Goal: Navigation & Orientation: Find specific page/section

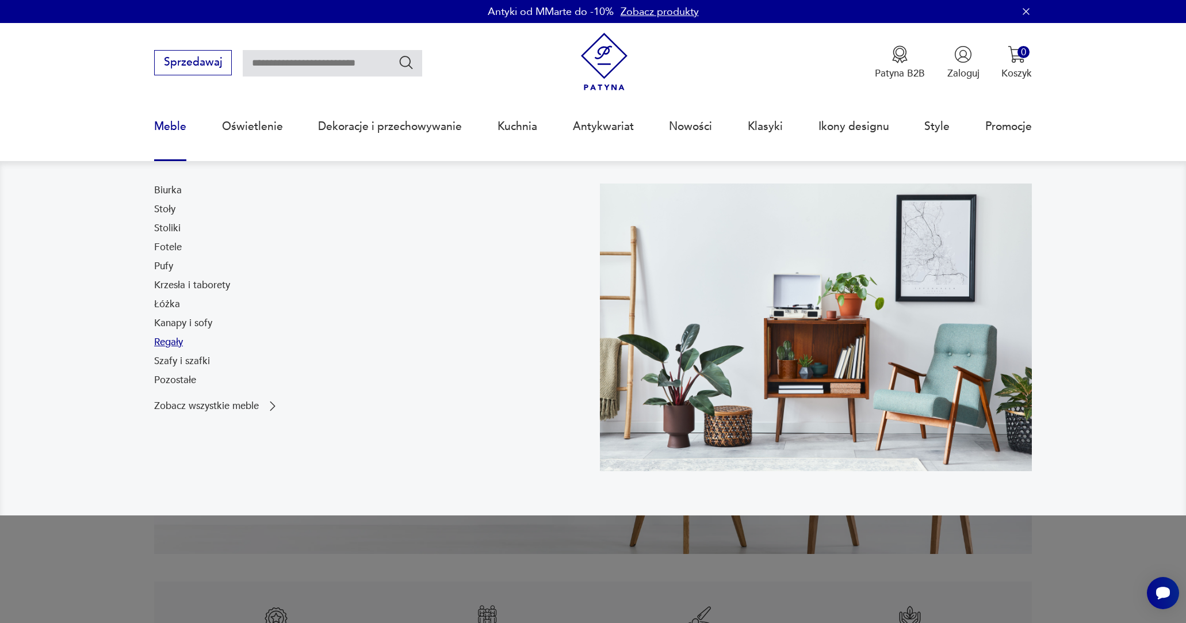
click at [177, 343] on link "Regały" at bounding box center [168, 342] width 29 height 14
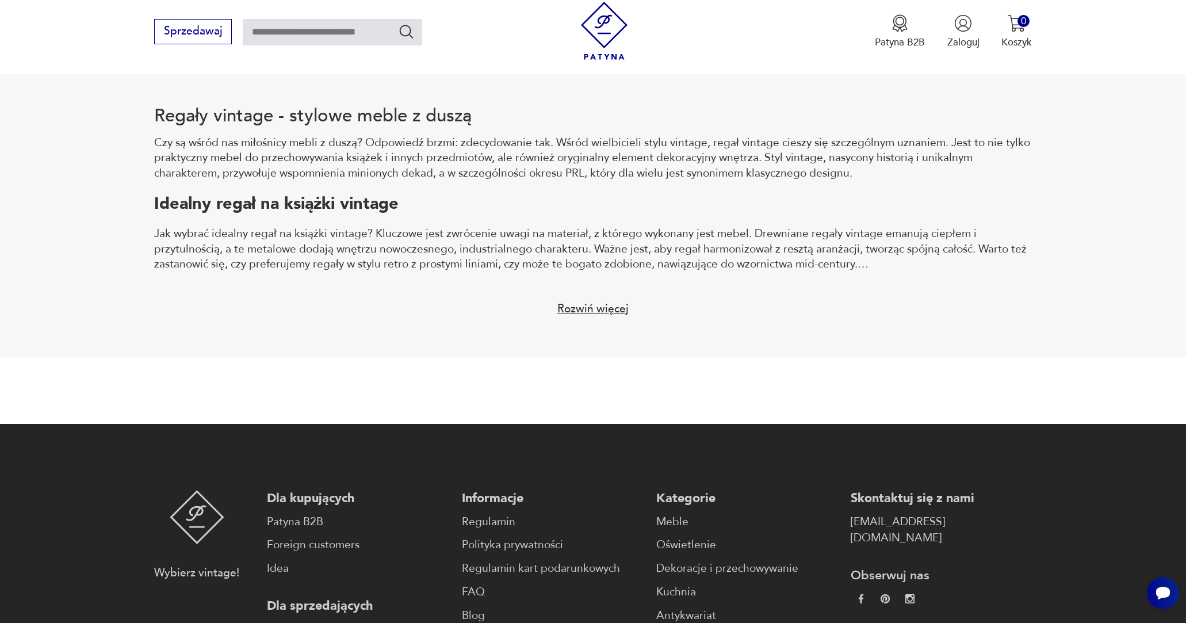
scroll to position [1488, 0]
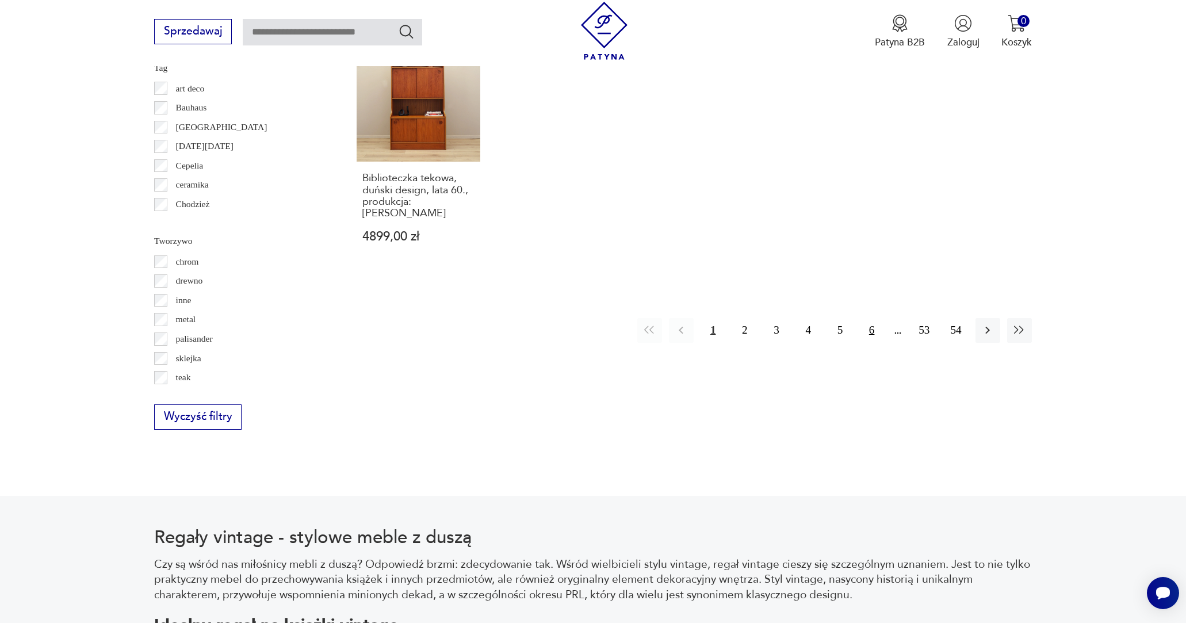
click at [881, 318] on button "6" at bounding box center [872, 330] width 25 height 25
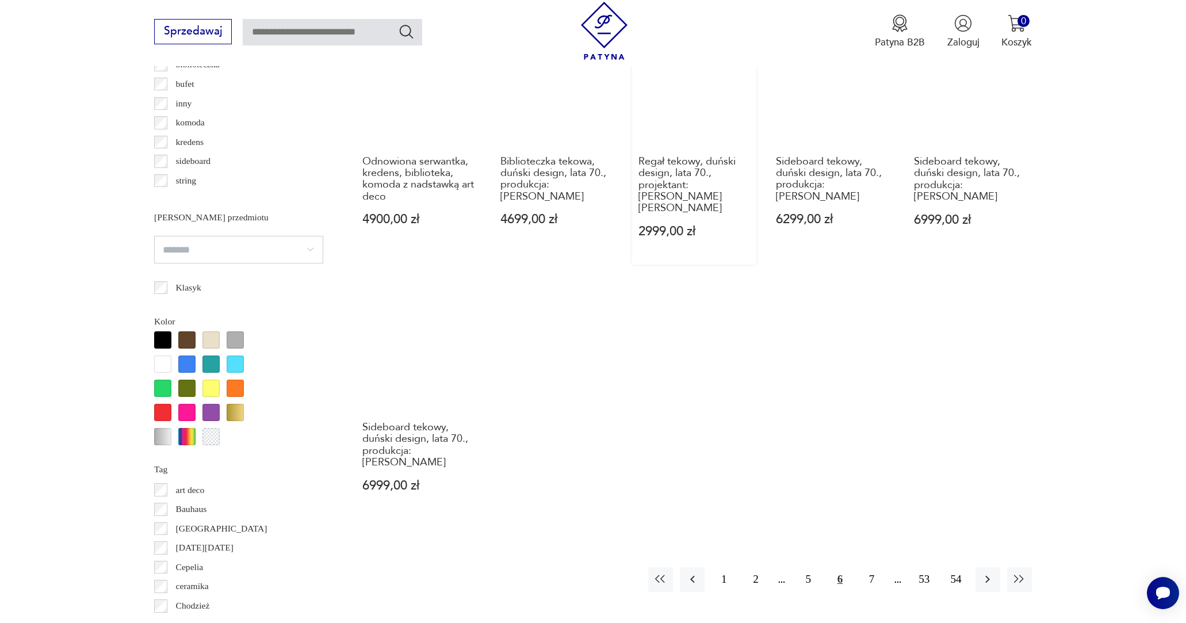
scroll to position [1202, 0]
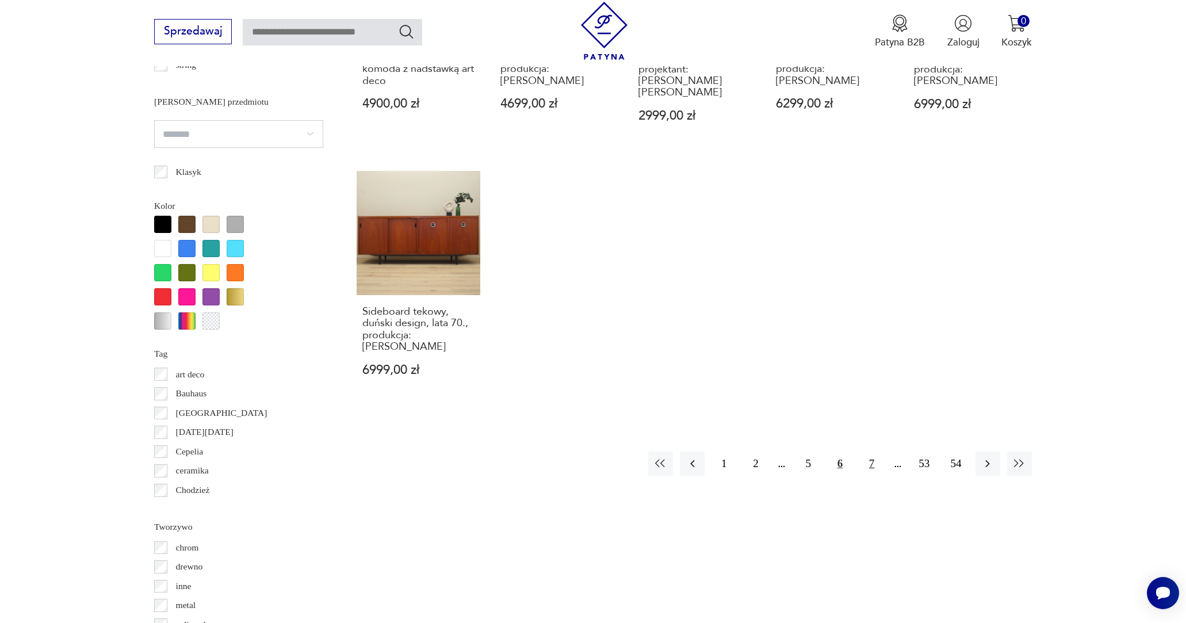
click at [868, 452] on button "7" at bounding box center [872, 464] width 25 height 25
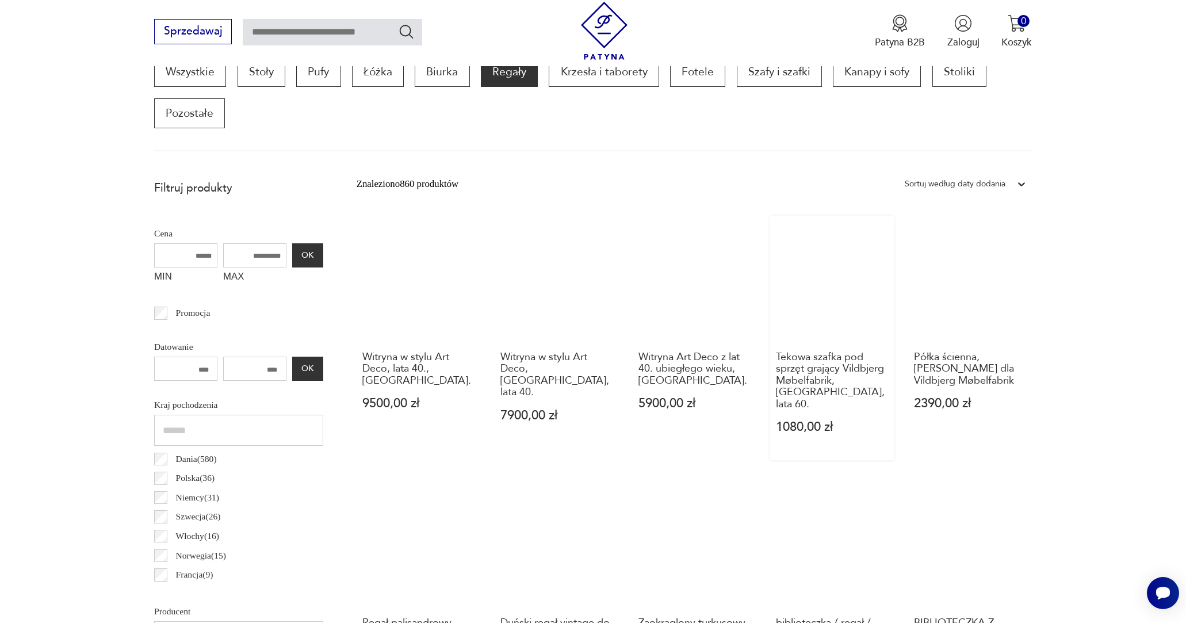
scroll to position [623, 0]
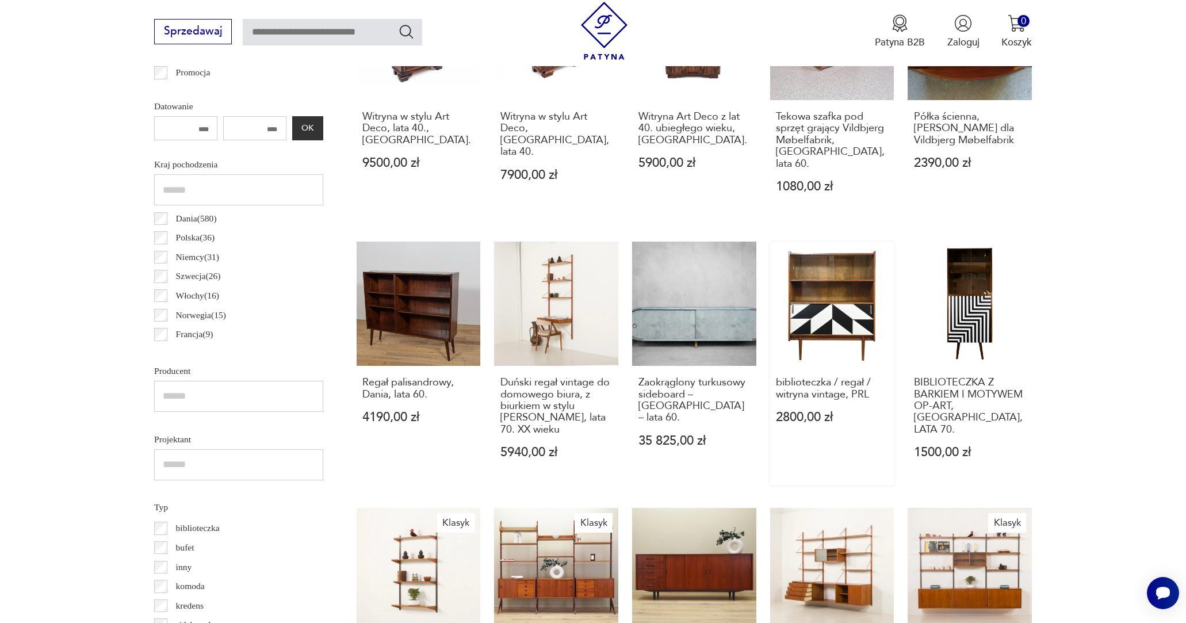
click at [799, 318] on link "biblioteczka / regał / witryna vintage, PRL 2800,00 zł" at bounding box center [832, 364] width 124 height 244
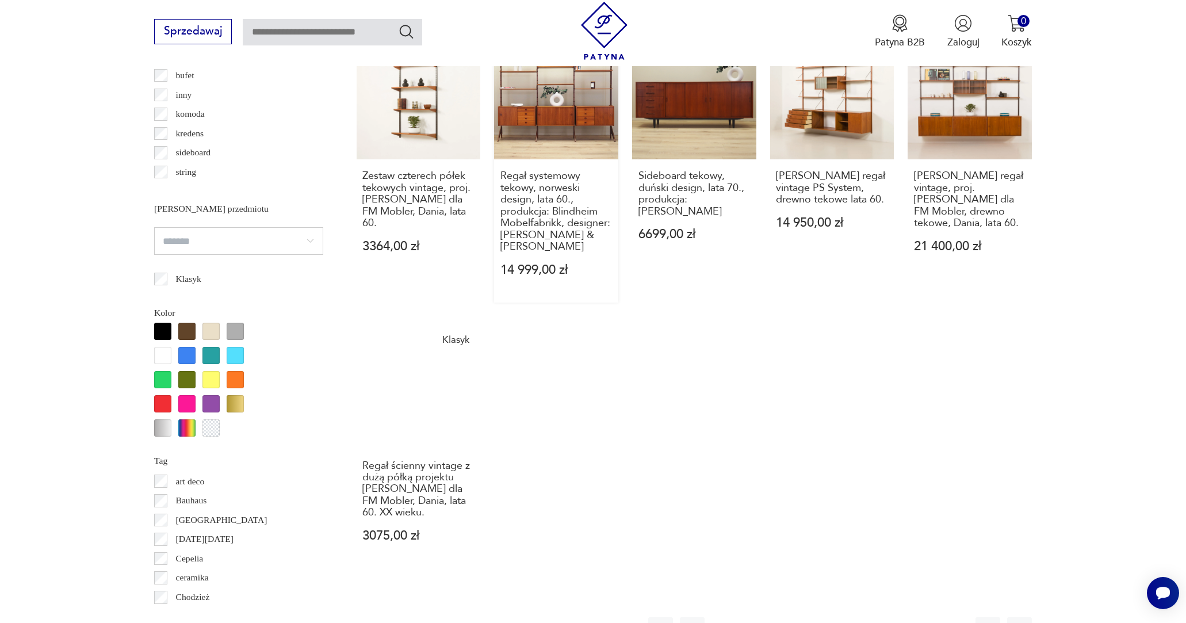
scroll to position [1121, 0]
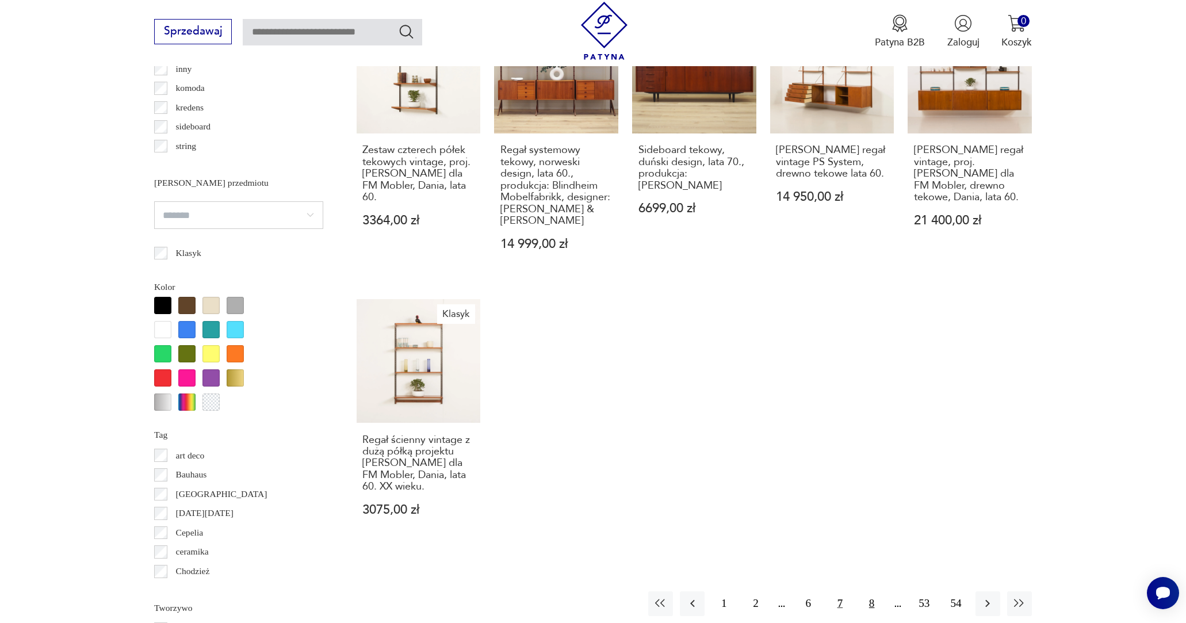
click at [872, 604] on button "8" at bounding box center [872, 603] width 25 height 25
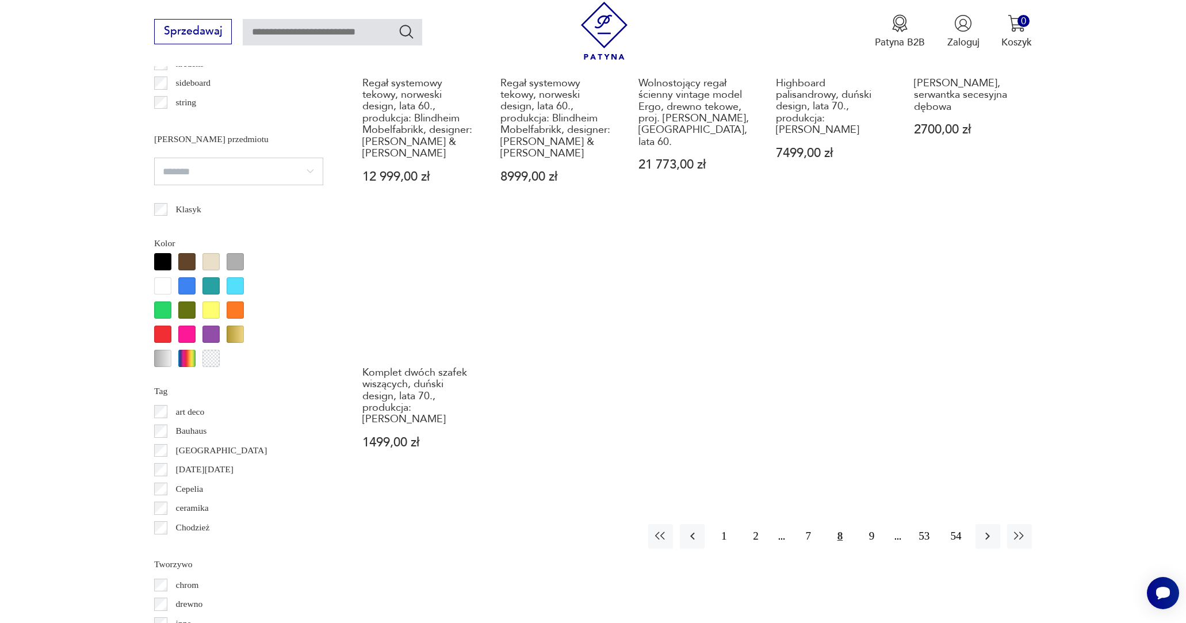
scroll to position [1176, 0]
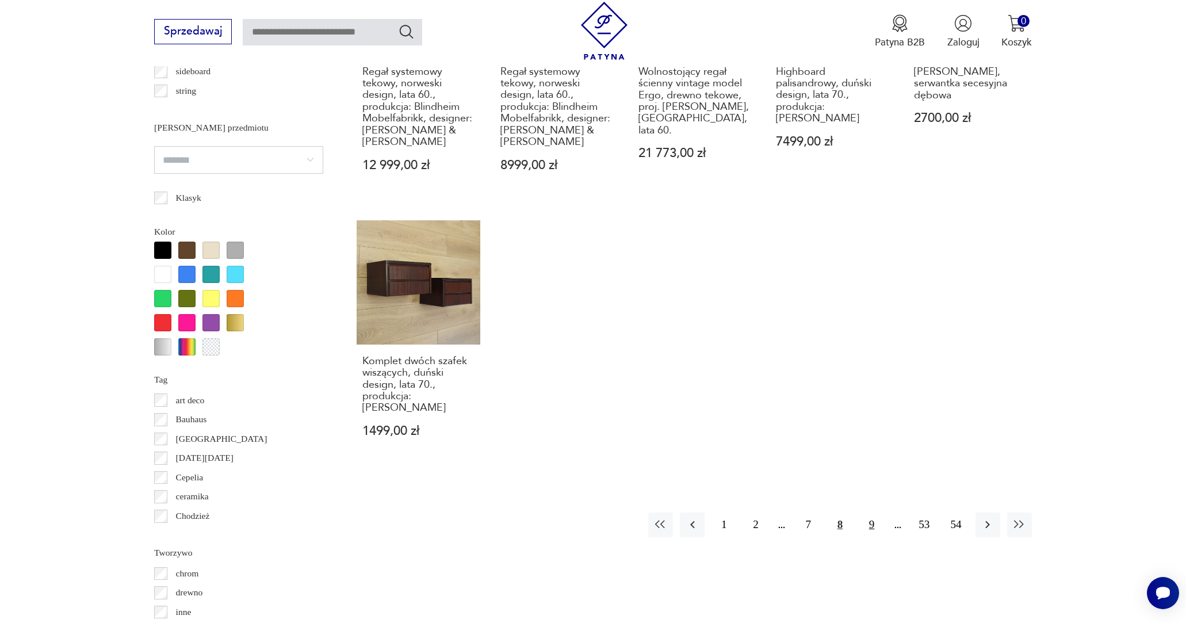
click at [866, 513] on button "9" at bounding box center [872, 525] width 25 height 25
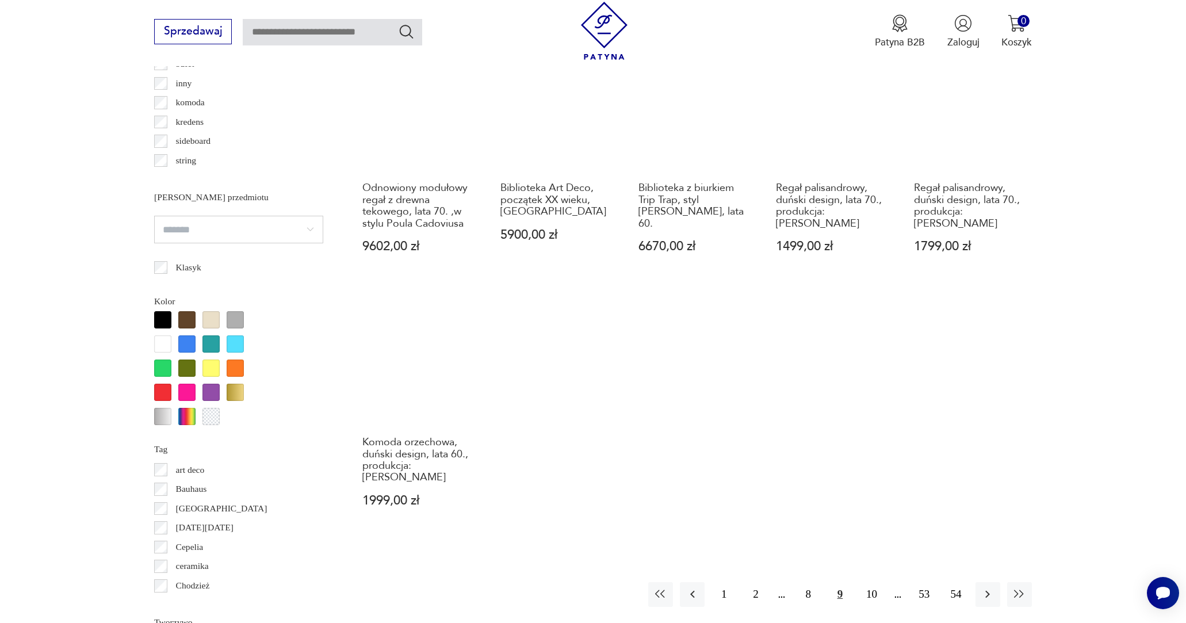
scroll to position [1177, 0]
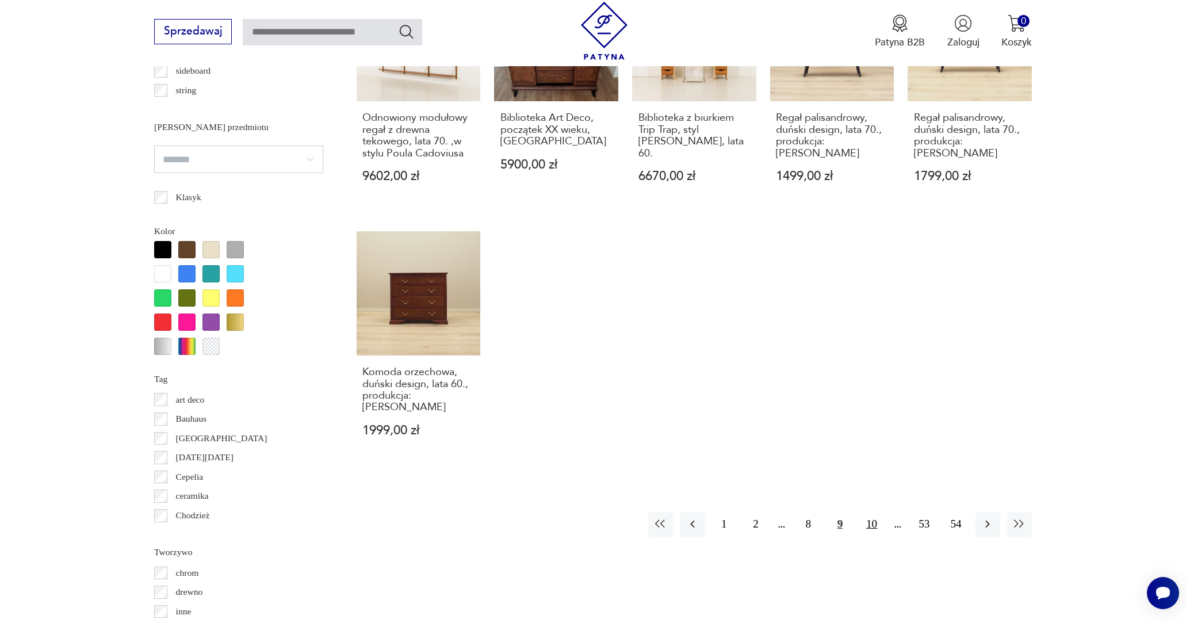
click at [873, 512] on button "10" at bounding box center [872, 524] width 25 height 25
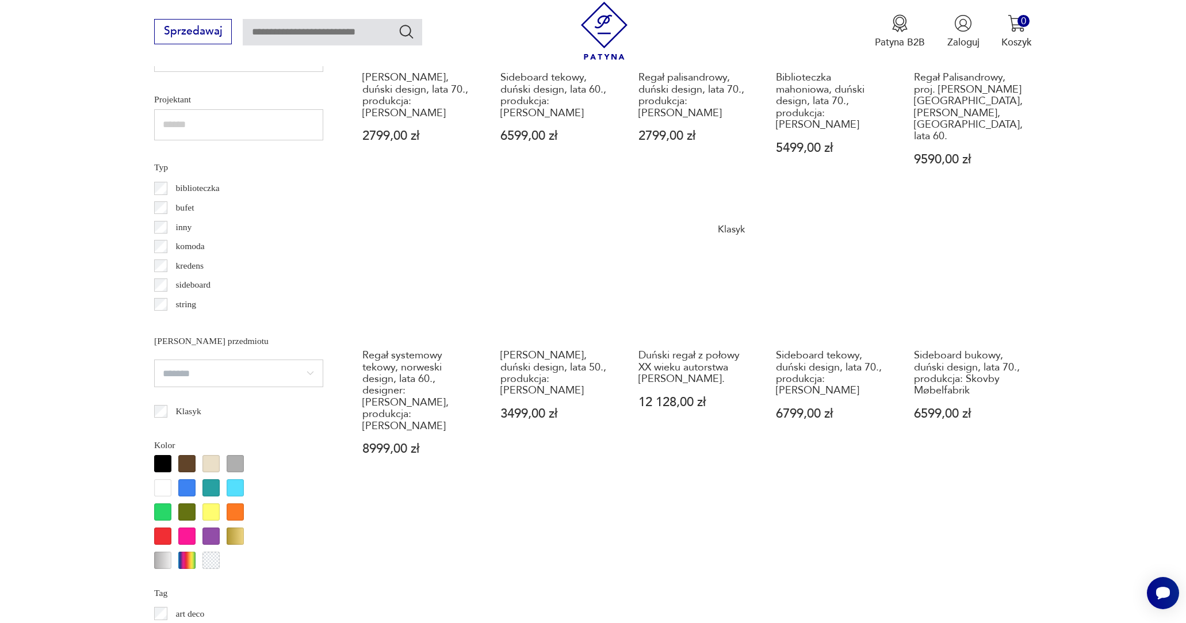
scroll to position [1162, 0]
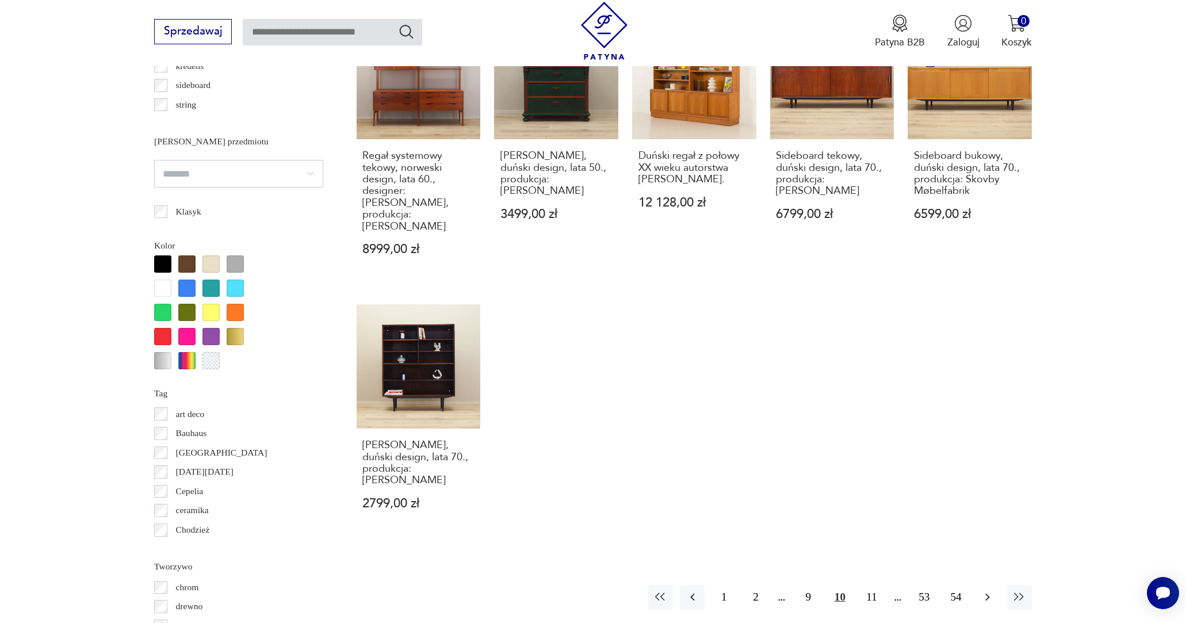
click at [987, 590] on icon "button" at bounding box center [988, 597] width 14 height 14
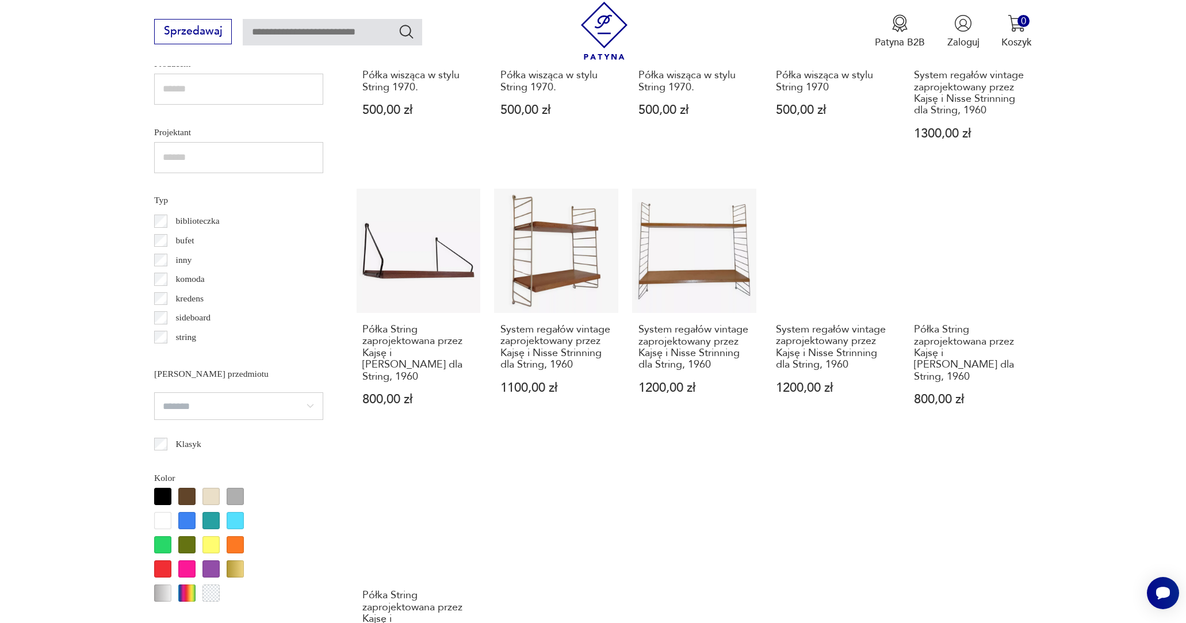
scroll to position [1133, 0]
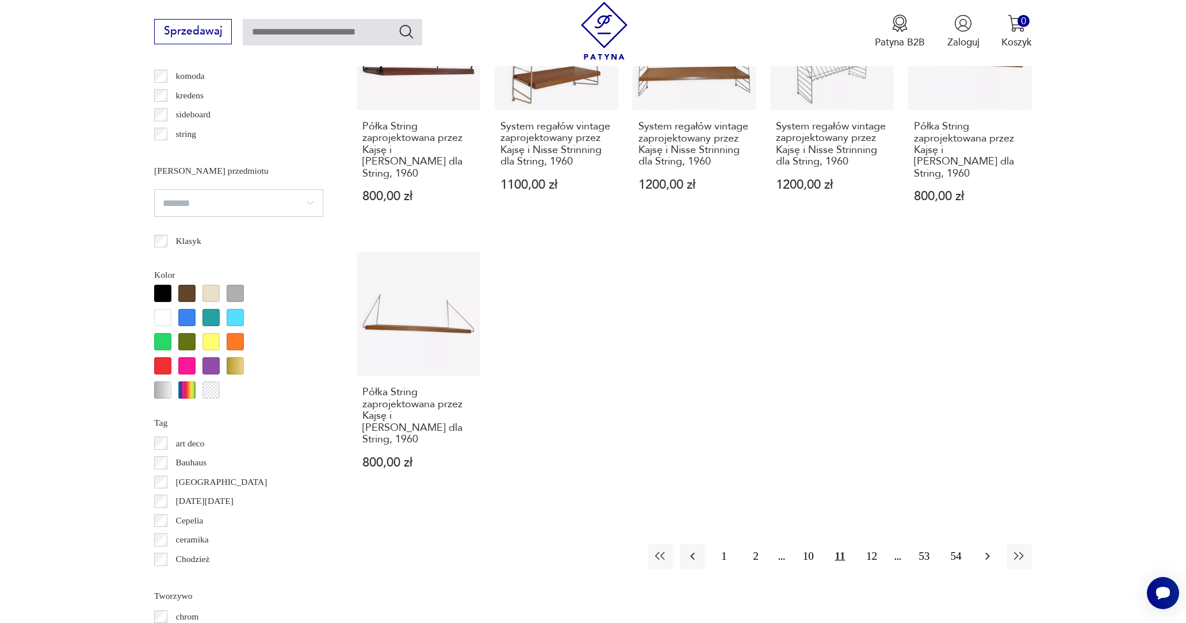
click at [988, 544] on button "button" at bounding box center [988, 556] width 25 height 25
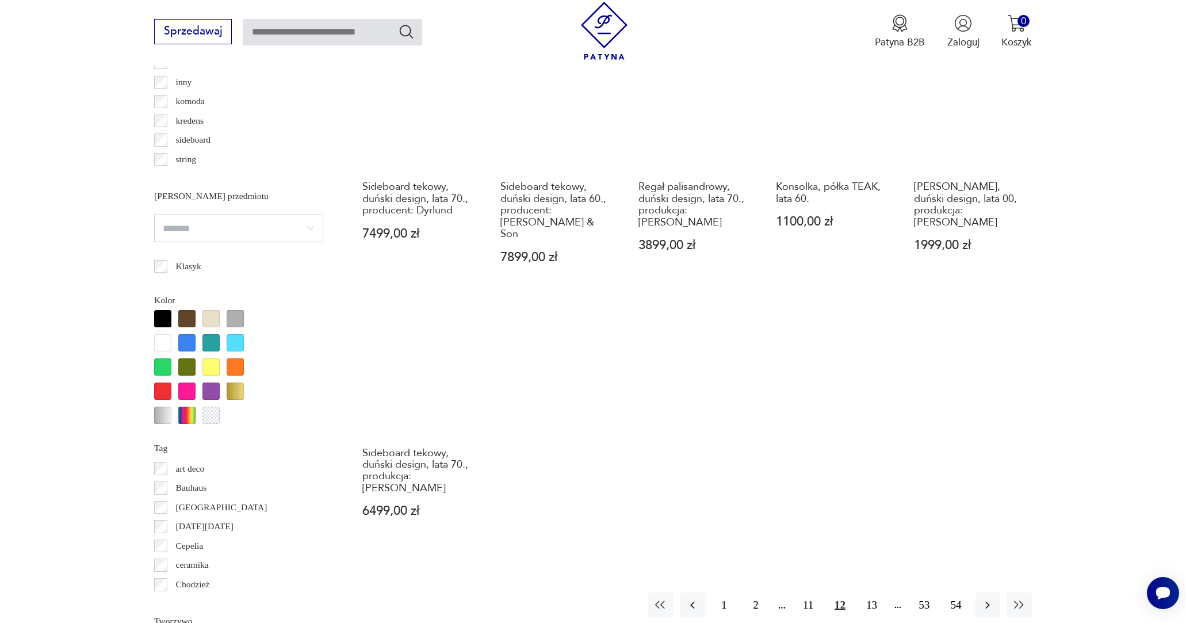
scroll to position [1110, 0]
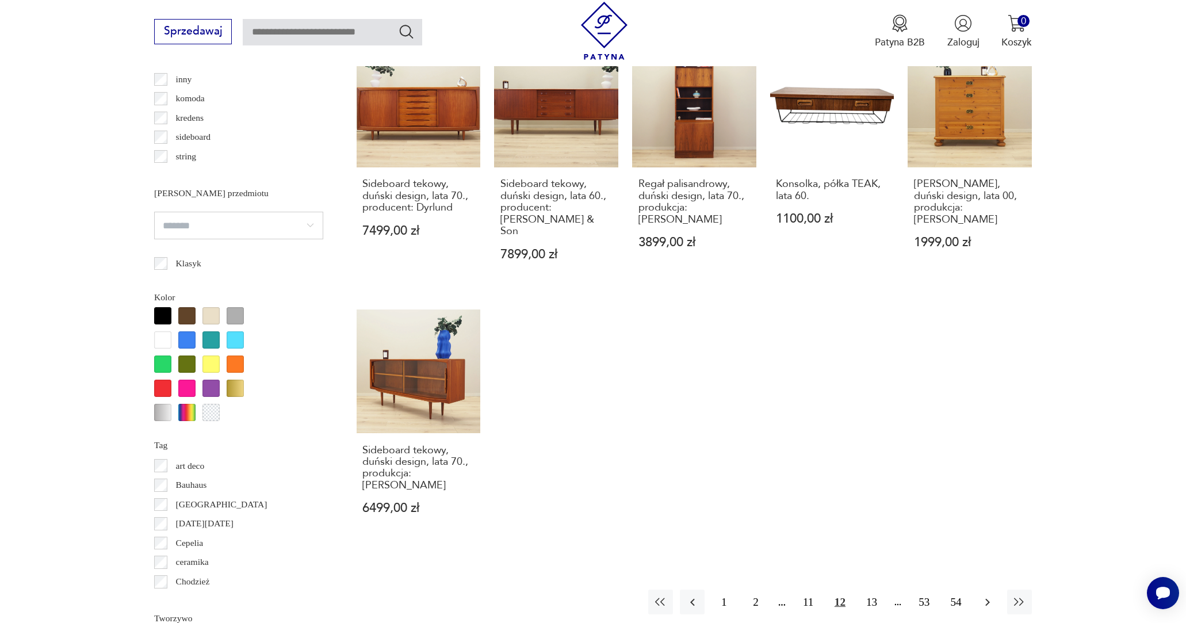
click at [990, 595] on icon "button" at bounding box center [988, 602] width 14 height 14
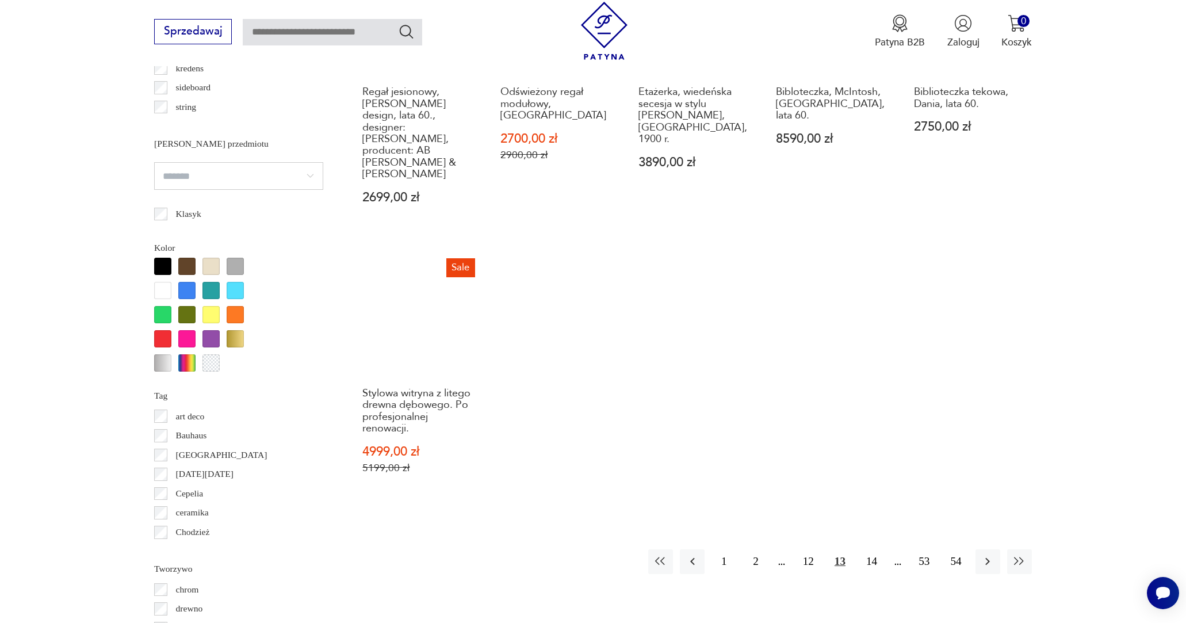
scroll to position [1161, 1]
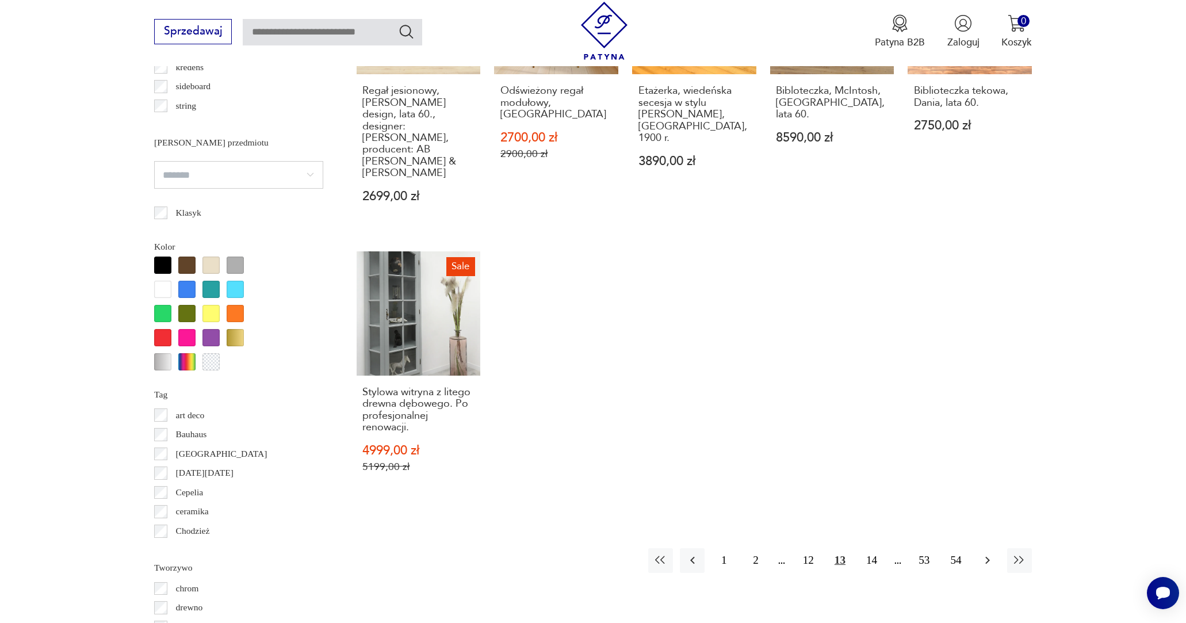
click at [992, 553] on icon "button" at bounding box center [988, 560] width 14 height 14
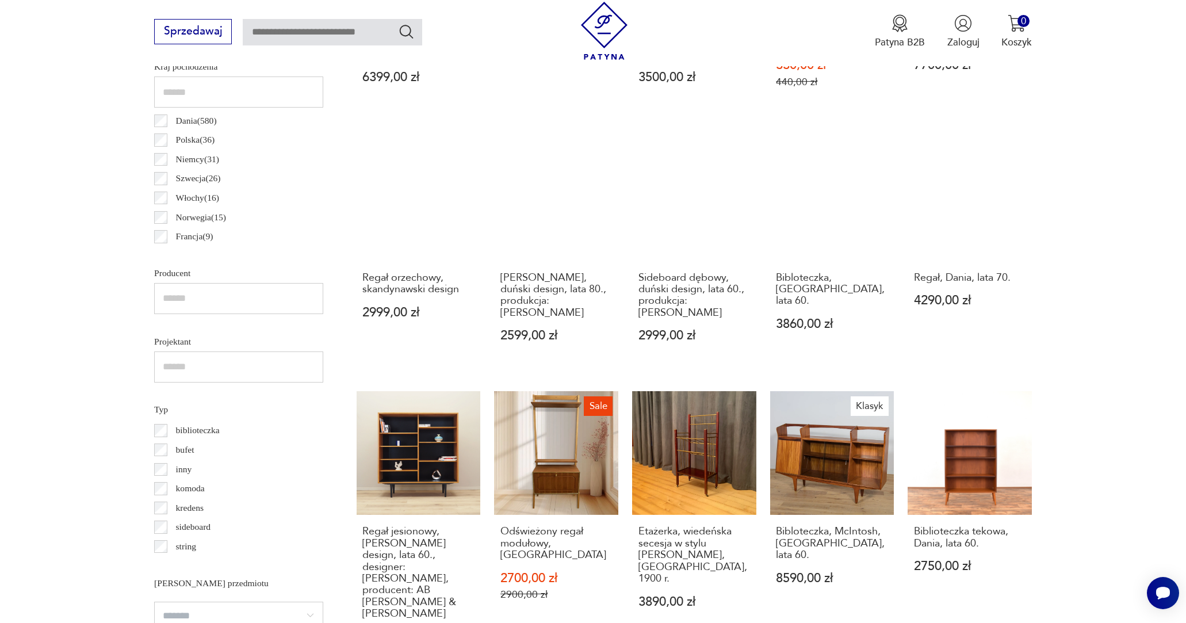
scroll to position [382, 0]
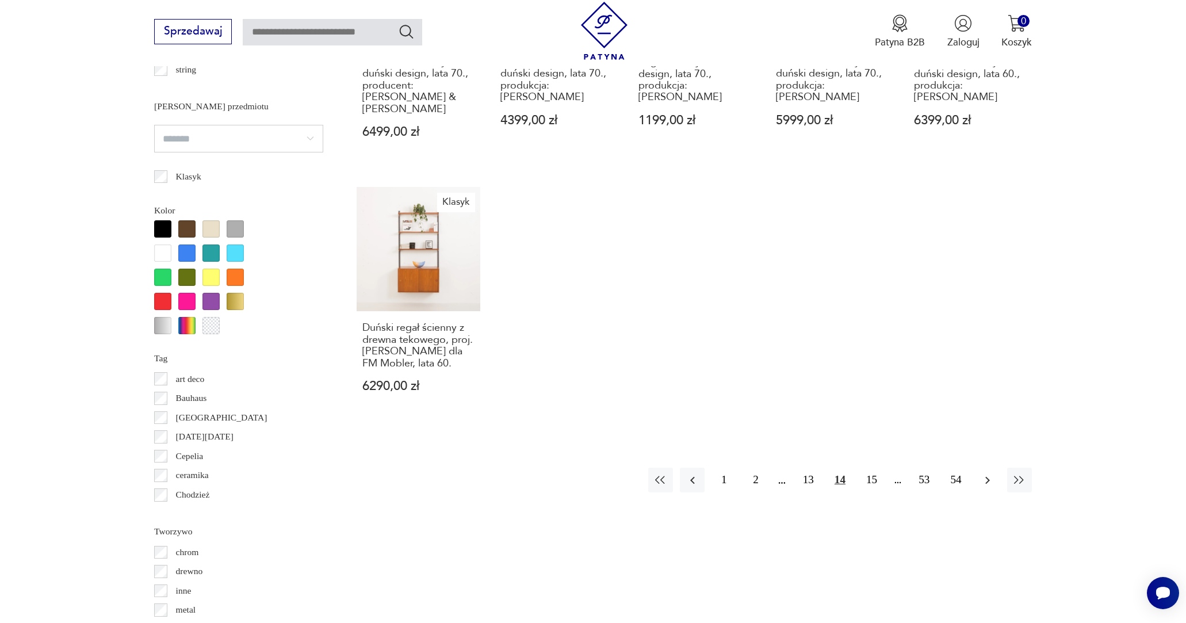
click at [981, 474] on icon "button" at bounding box center [988, 481] width 14 height 14
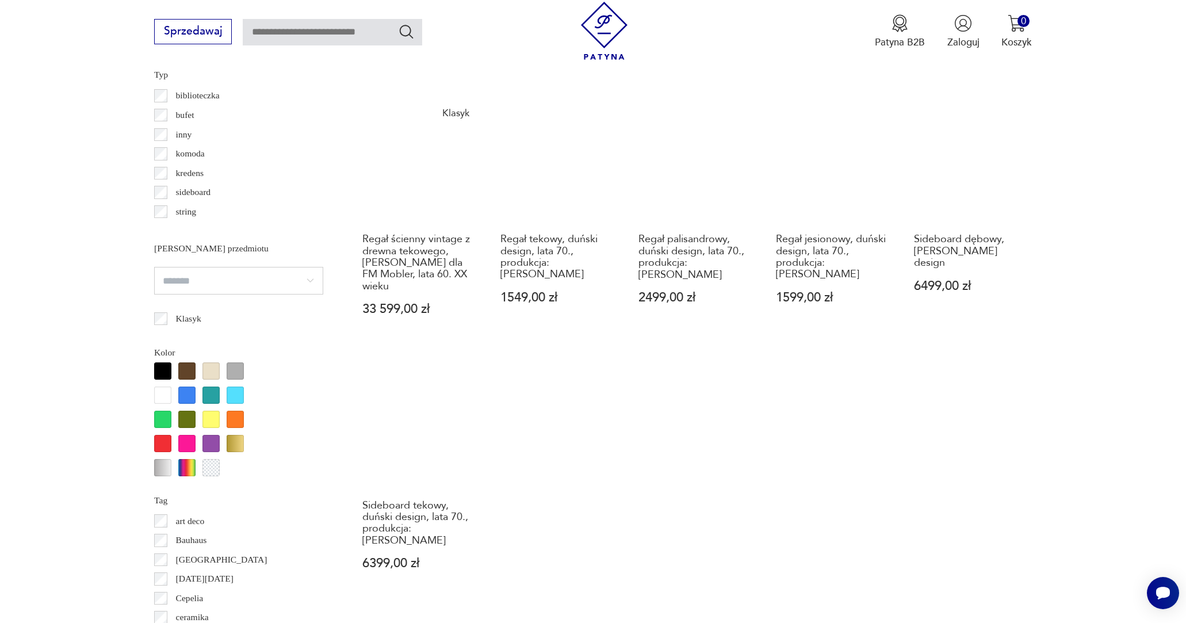
scroll to position [1136, 0]
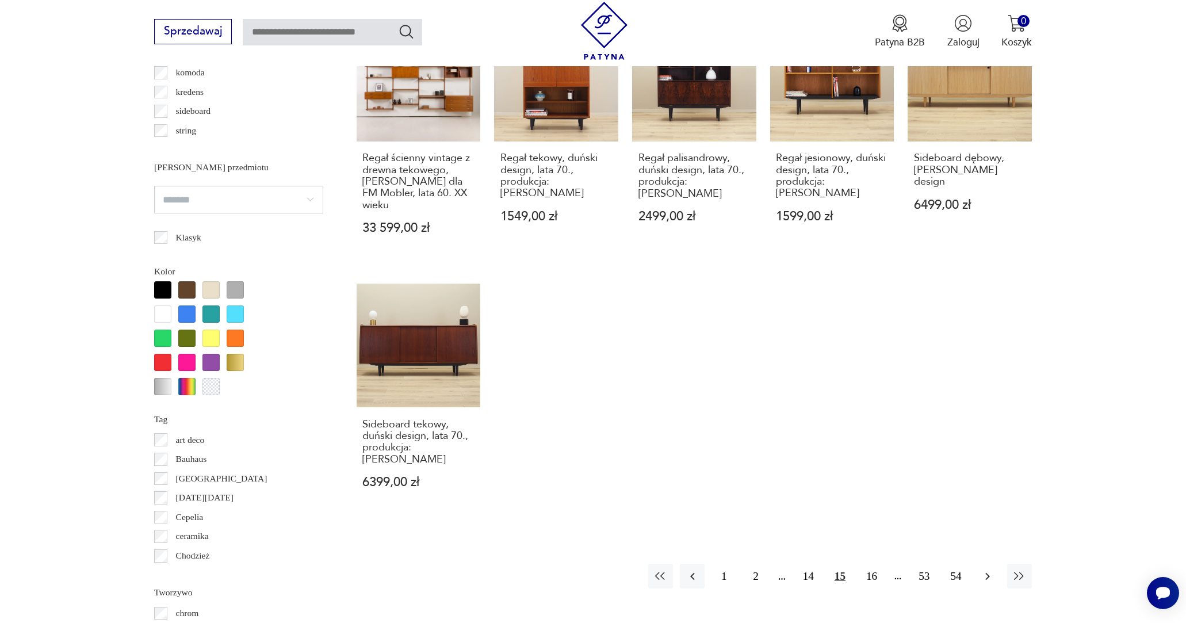
click at [991, 570] on icon "button" at bounding box center [988, 577] width 14 height 14
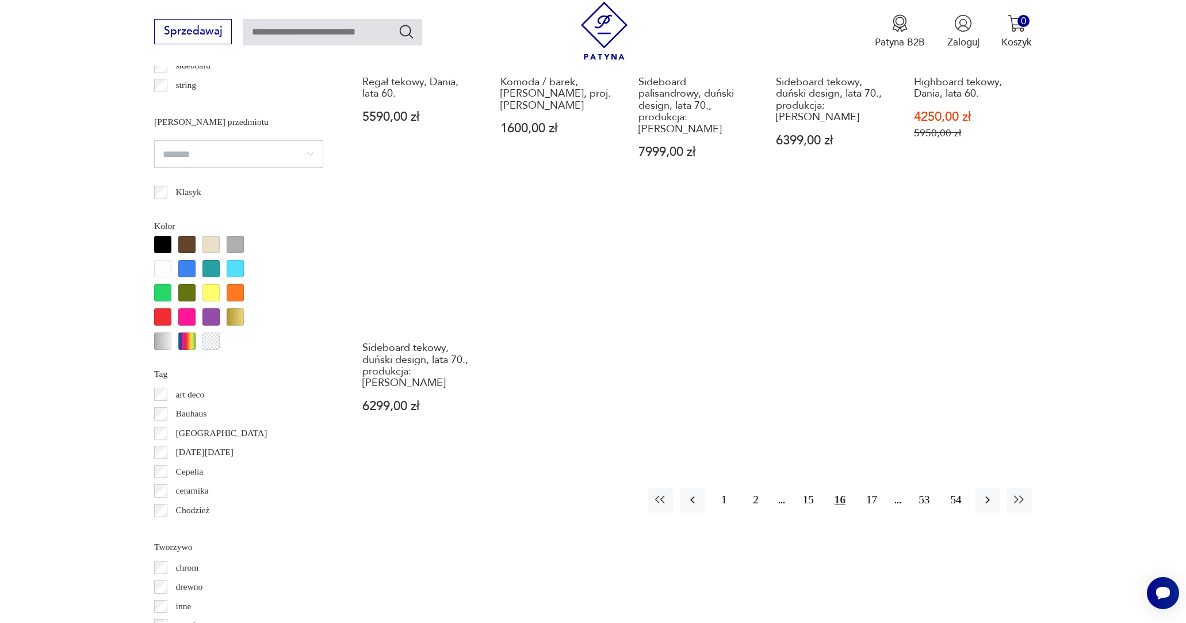
scroll to position [1239, 0]
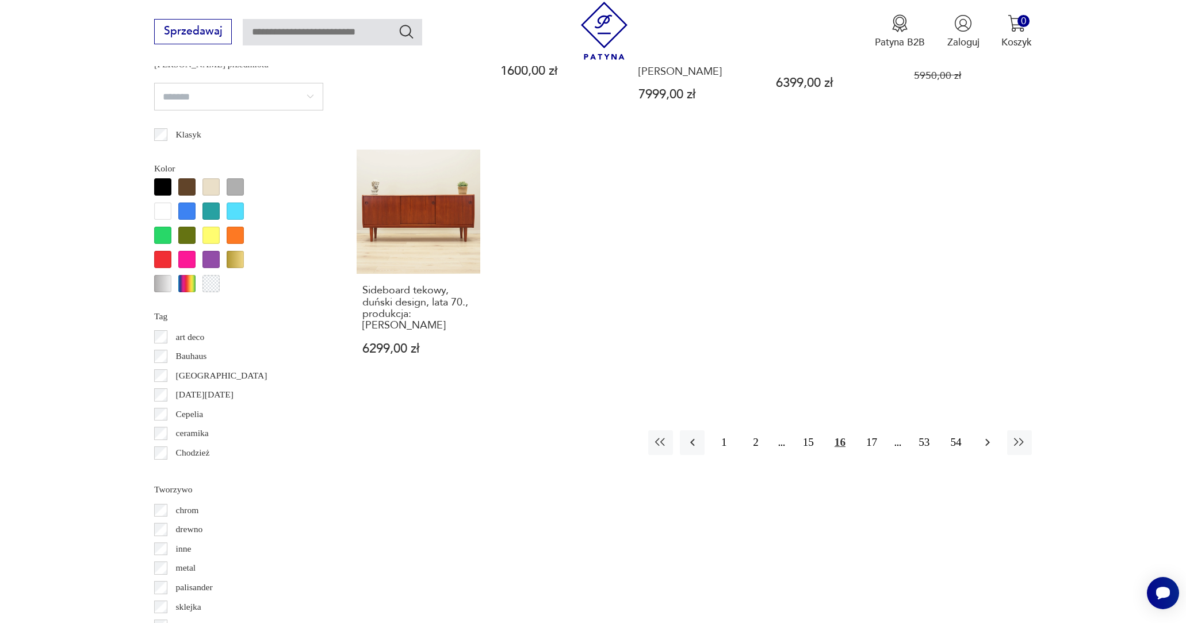
click at [988, 436] on icon "button" at bounding box center [988, 443] width 14 height 14
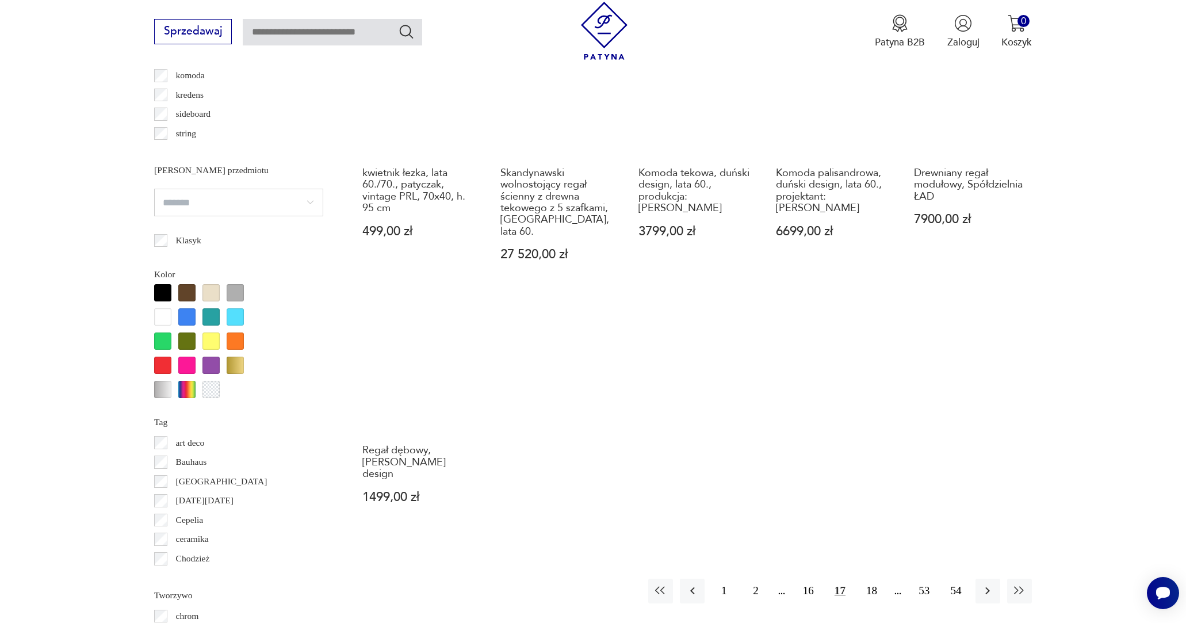
scroll to position [1138, 0]
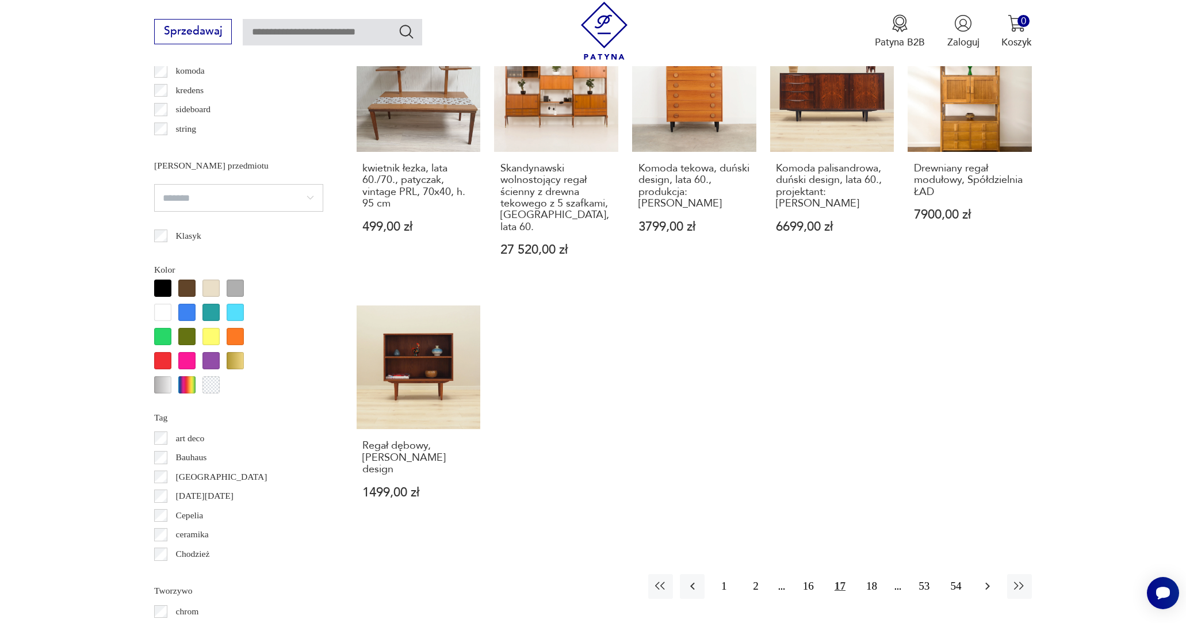
click at [994, 579] on icon "button" at bounding box center [988, 586] width 14 height 14
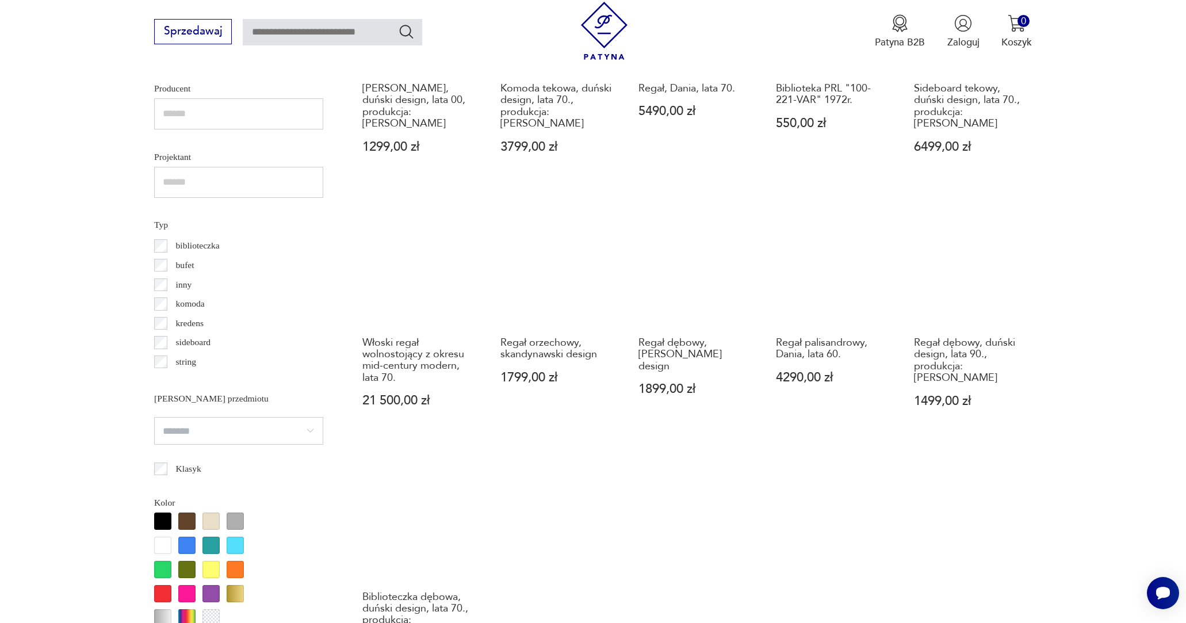
scroll to position [1097, 0]
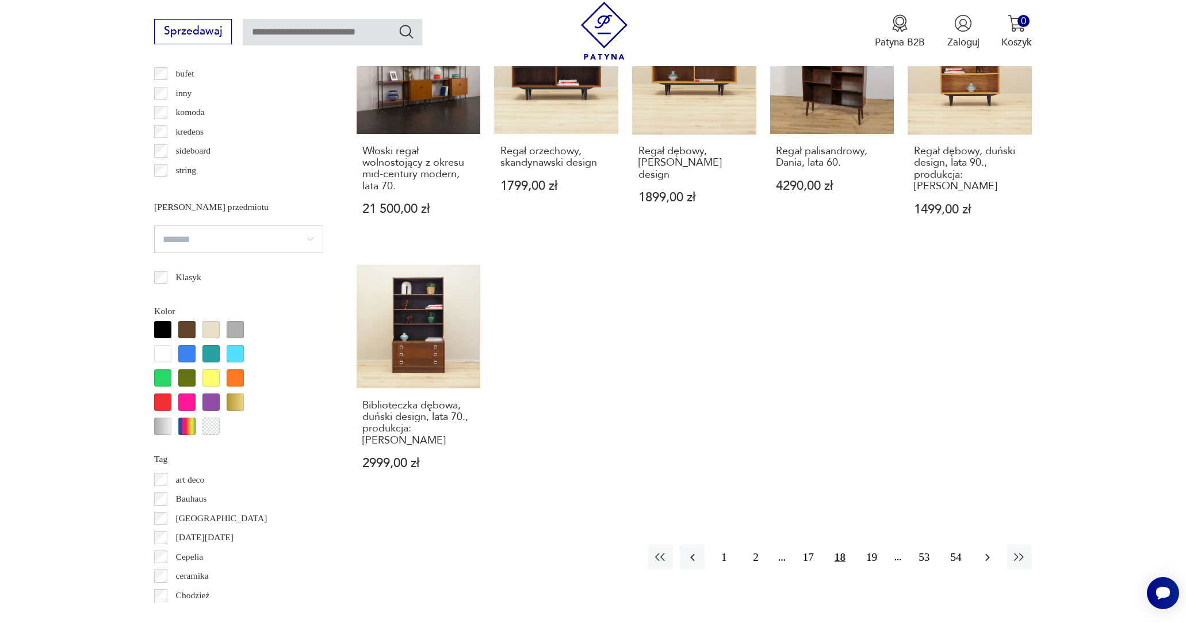
click at [985, 551] on icon "button" at bounding box center [988, 558] width 14 height 14
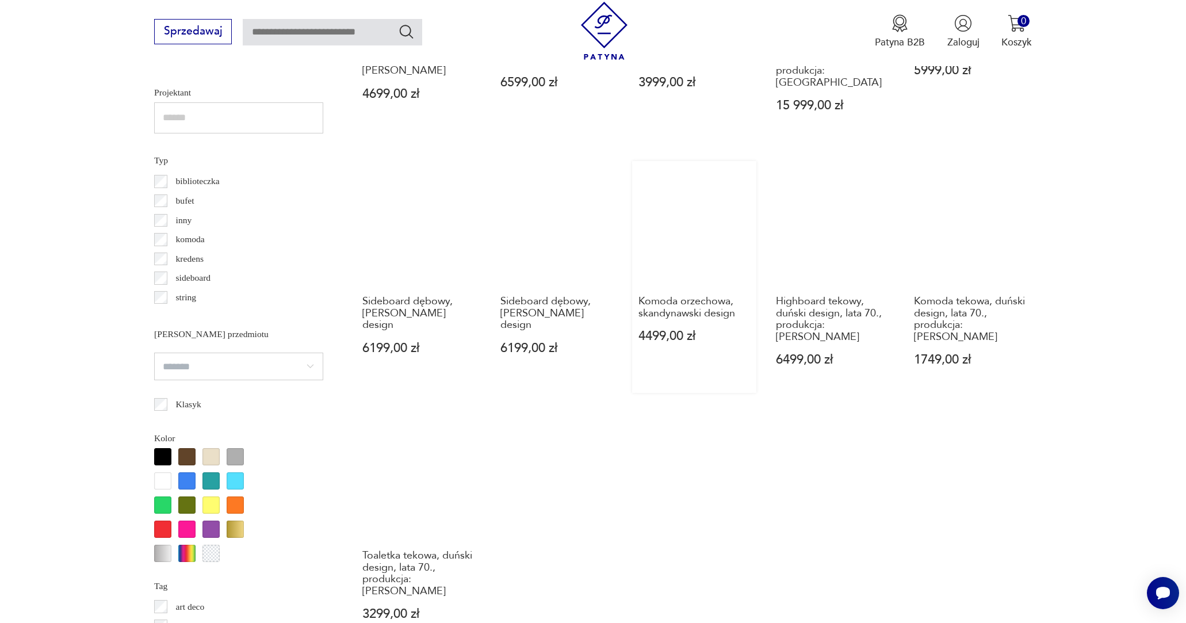
scroll to position [1135, 0]
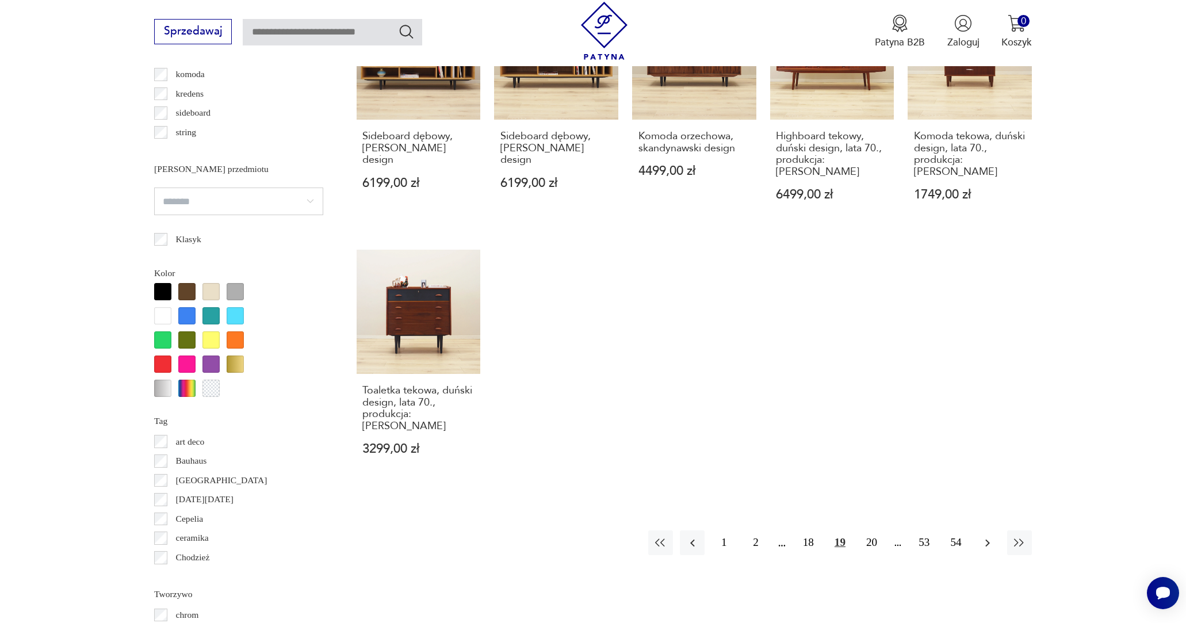
click at [986, 530] on button "button" at bounding box center [988, 542] width 25 height 25
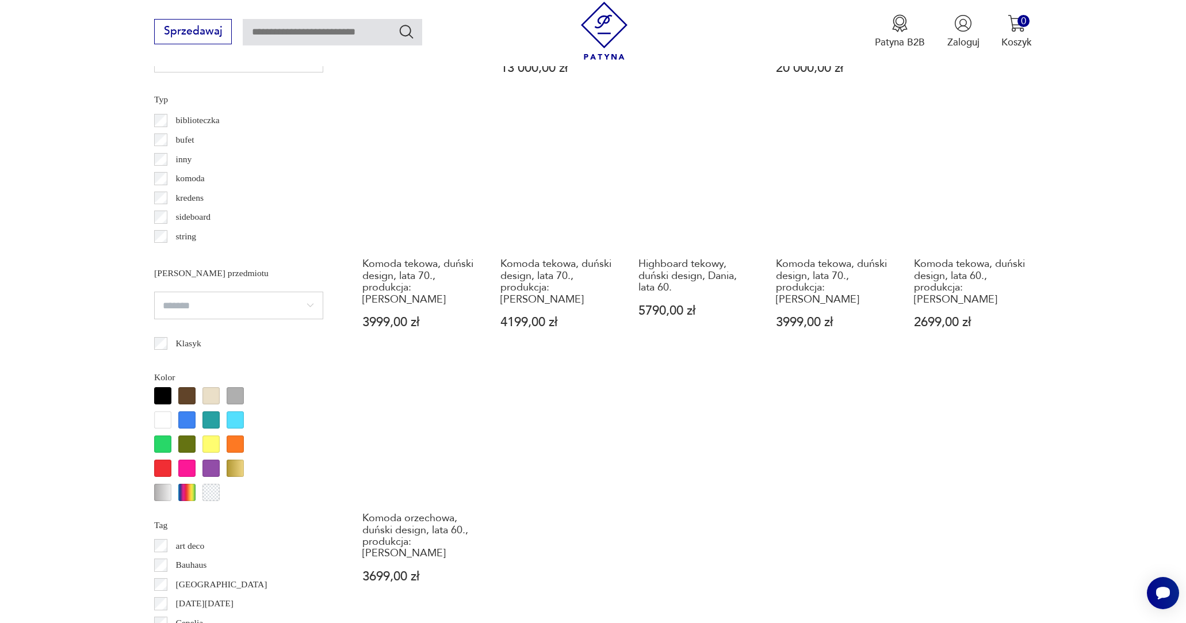
scroll to position [1096, 0]
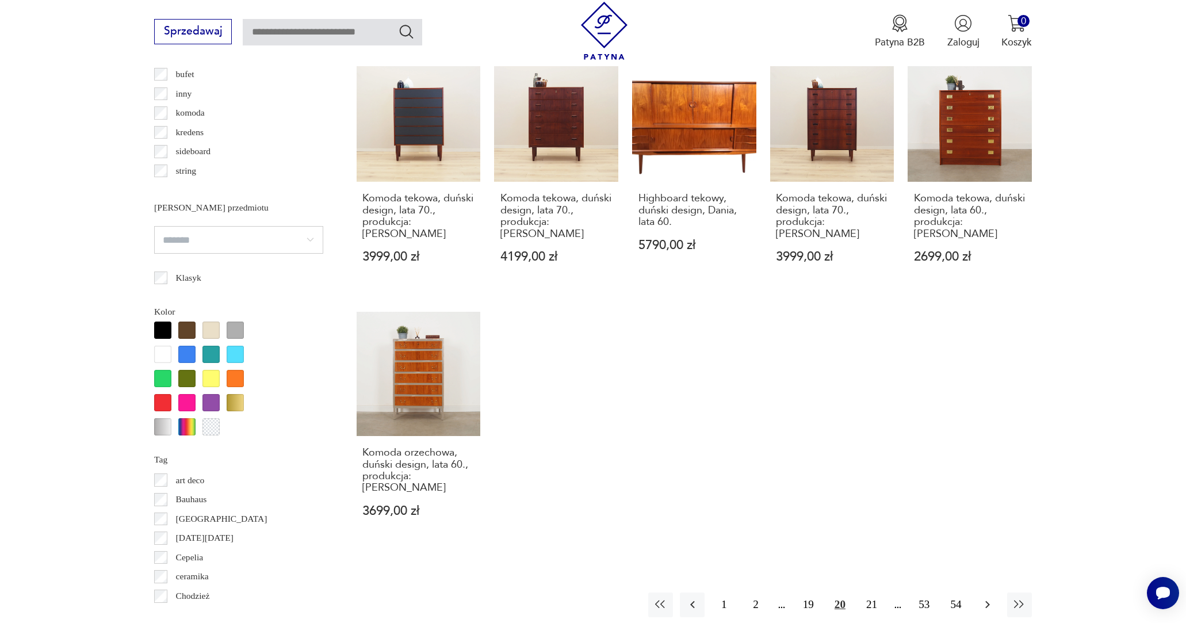
click at [982, 598] on icon "button" at bounding box center [988, 605] width 14 height 14
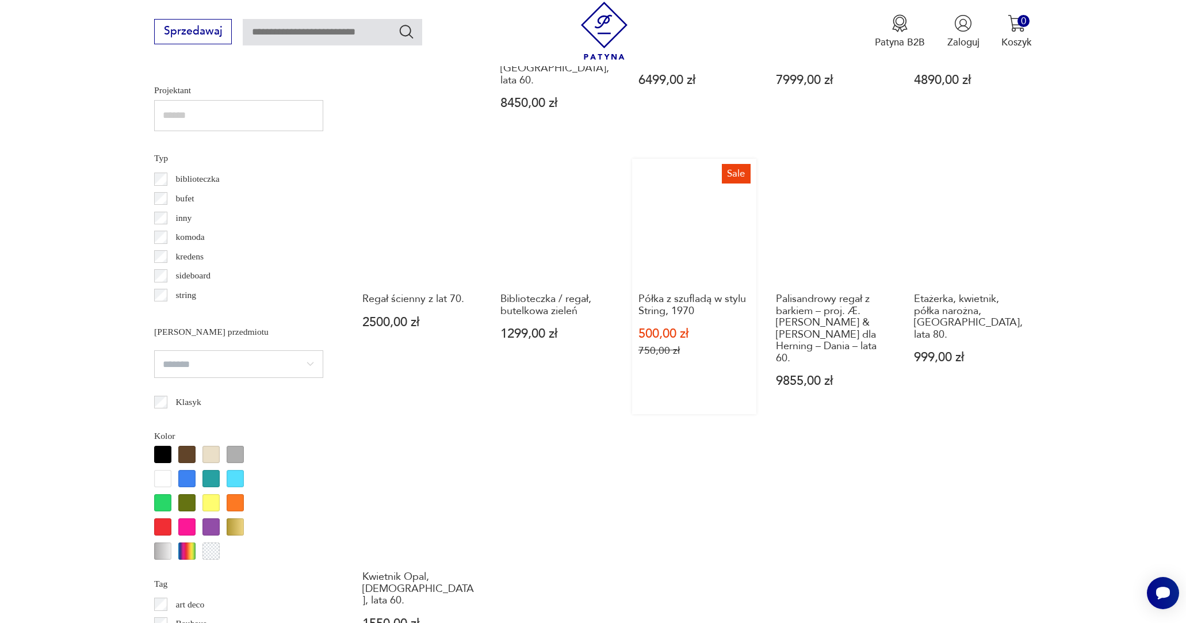
scroll to position [1081, 0]
